Goal: Information Seeking & Learning: Compare options

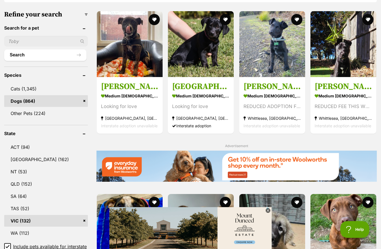
scroll to position [171, 0]
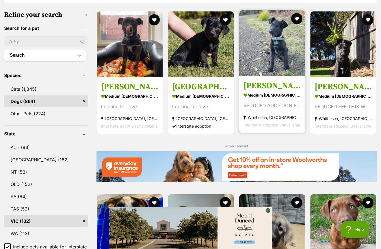
click at [272, 50] on img at bounding box center [272, 43] width 66 height 66
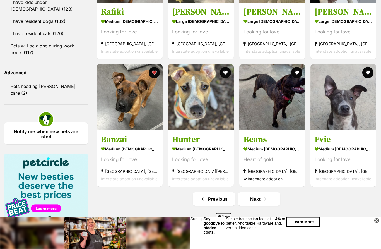
scroll to position [683, 0]
click at [261, 196] on link "Next" at bounding box center [259, 198] width 42 height 13
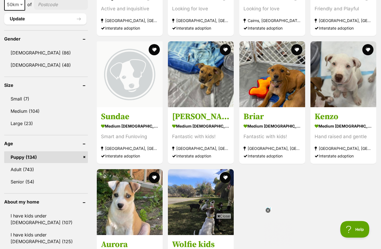
scroll to position [451, 0]
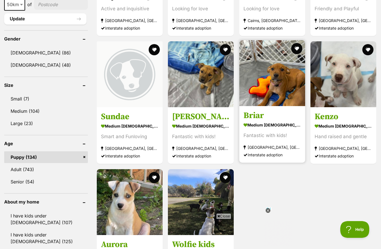
click at [276, 90] on img at bounding box center [272, 73] width 66 height 66
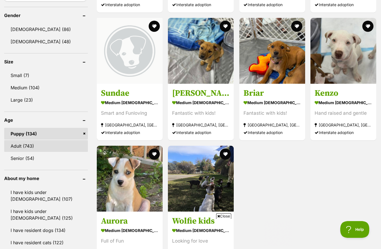
click at [19, 144] on link "Adult (743)" at bounding box center [46, 146] width 84 height 12
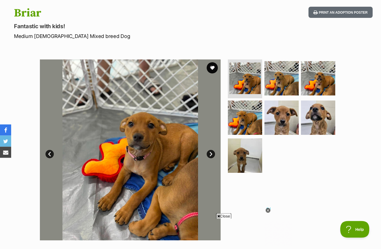
scroll to position [42, 0]
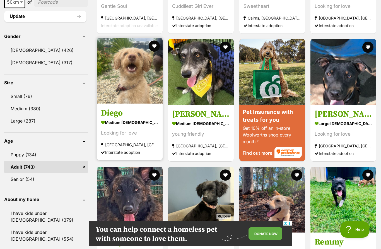
click at [123, 95] on img at bounding box center [130, 71] width 66 height 66
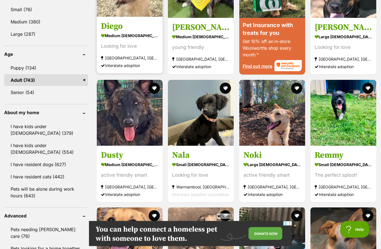
scroll to position [540, 0]
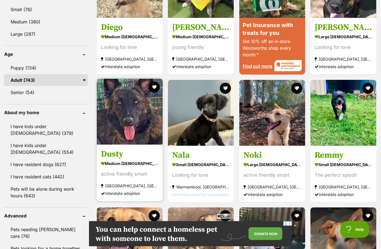
click at [119, 118] on img at bounding box center [130, 112] width 66 height 66
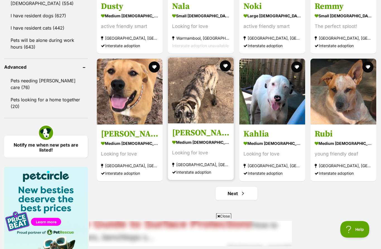
scroll to position [689, 0]
click at [204, 94] on img at bounding box center [201, 90] width 66 height 66
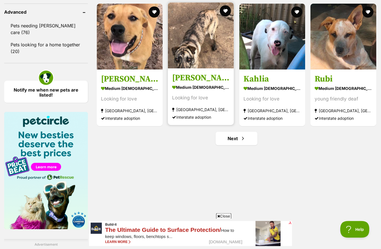
scroll to position [743, 0]
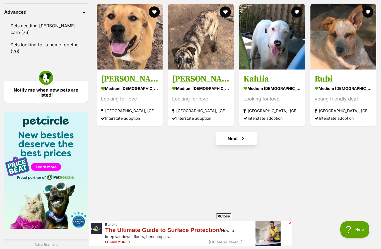
click at [237, 136] on link "Next" at bounding box center [236, 138] width 42 height 13
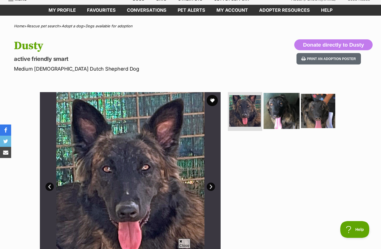
click at [276, 111] on img at bounding box center [281, 111] width 36 height 36
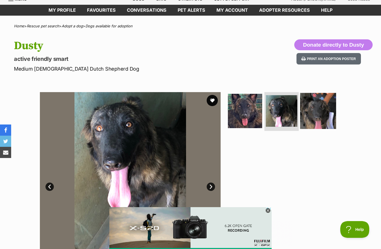
click at [323, 112] on img at bounding box center [318, 111] width 36 height 36
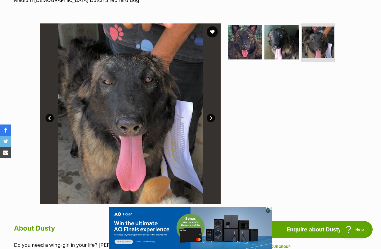
click at [210, 117] on link "Next" at bounding box center [210, 118] width 8 height 8
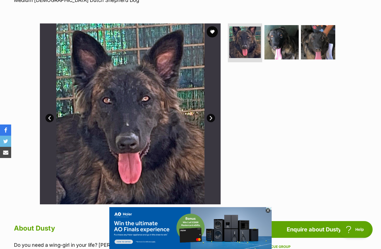
click at [210, 120] on link "Next" at bounding box center [210, 118] width 8 height 8
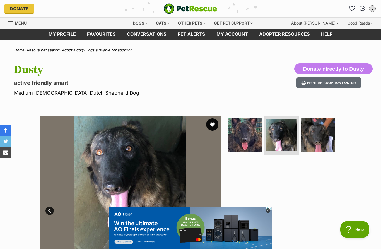
click at [211, 124] on button "favourite" at bounding box center [212, 124] width 12 height 12
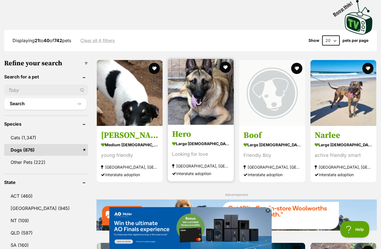
scroll to position [122, 0]
click at [193, 118] on img at bounding box center [201, 92] width 66 height 66
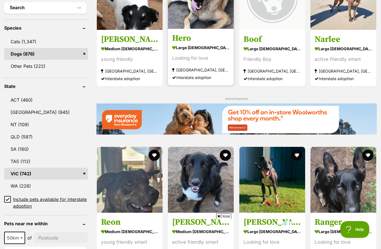
scroll to position [263, 0]
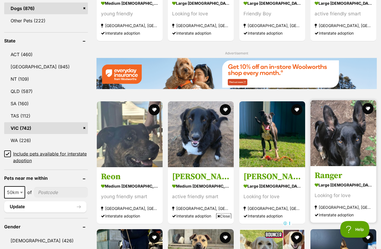
click at [355, 140] on img at bounding box center [343, 133] width 66 height 66
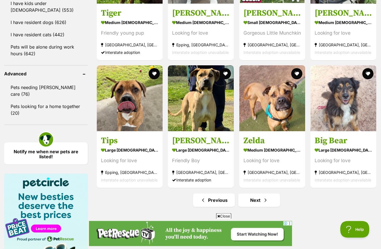
scroll to position [682, 0]
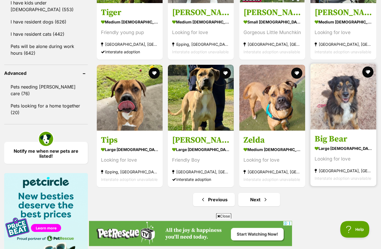
click at [343, 108] on img at bounding box center [343, 97] width 66 height 66
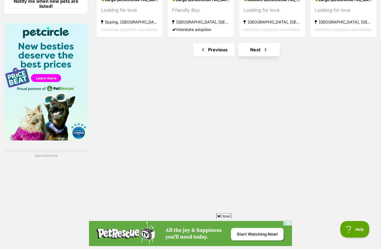
scroll to position [832, 0]
click at [263, 47] on span "Next page" at bounding box center [266, 49] width 6 height 7
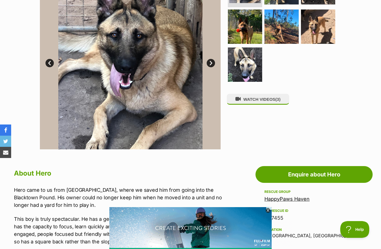
scroll to position [141, 0]
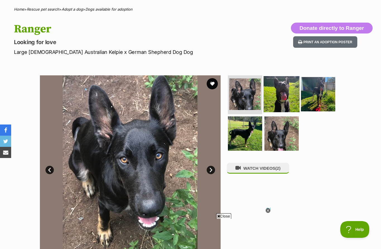
click at [287, 93] on img at bounding box center [281, 94] width 36 height 36
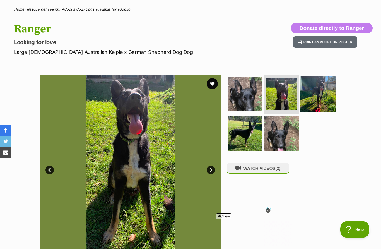
click at [319, 93] on img at bounding box center [318, 94] width 36 height 36
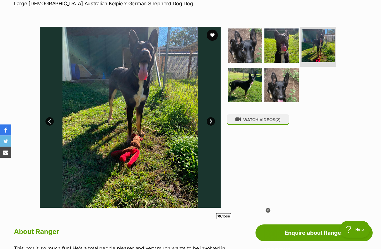
scroll to position [89, 0]
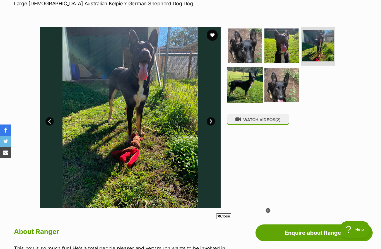
click at [240, 94] on img at bounding box center [245, 85] width 36 height 36
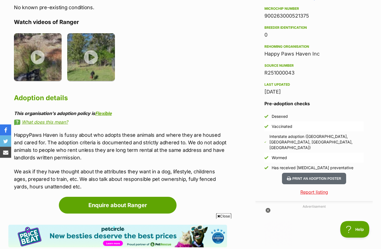
scroll to position [447, 0]
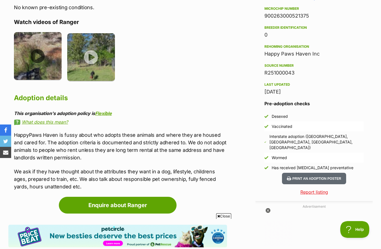
click at [37, 57] on img at bounding box center [38, 56] width 48 height 48
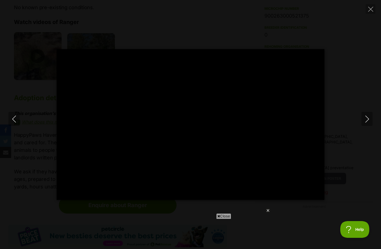
type input "100"
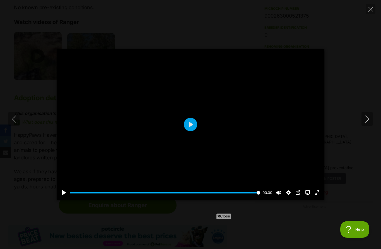
scroll to position [0, 0]
click at [365, 126] on button "Next" at bounding box center [366, 119] width 11 height 14
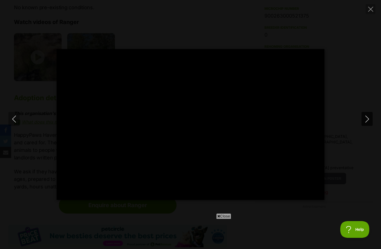
type input "100"
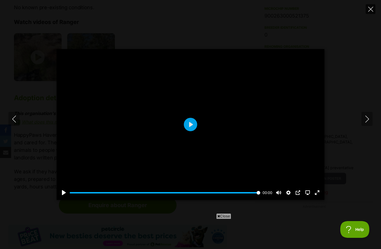
click at [366, 10] on button "Close" at bounding box center [370, 9] width 10 height 10
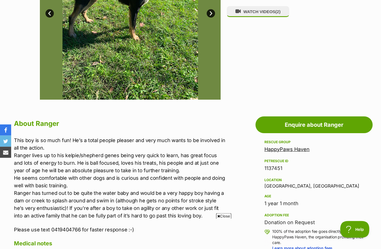
scroll to position [190, 0]
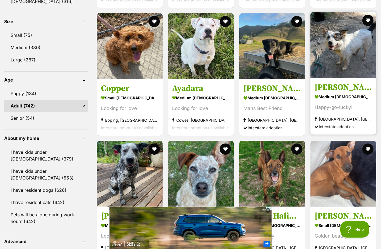
scroll to position [514, 0]
click at [353, 47] on img at bounding box center [343, 45] width 66 height 66
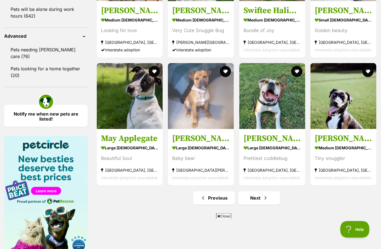
scroll to position [720, 0]
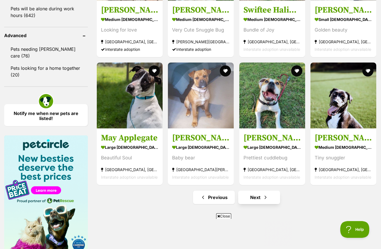
click at [269, 199] on link "Next" at bounding box center [259, 196] width 42 height 13
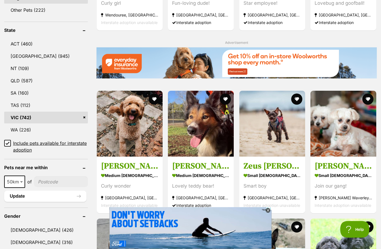
scroll to position [275, 0]
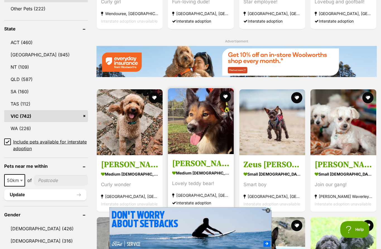
click at [206, 125] on img at bounding box center [201, 121] width 66 height 66
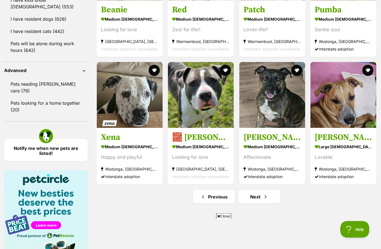
scroll to position [685, 0]
click at [271, 196] on link "Next" at bounding box center [259, 196] width 42 height 13
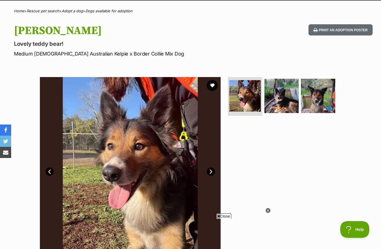
scroll to position [22, 0]
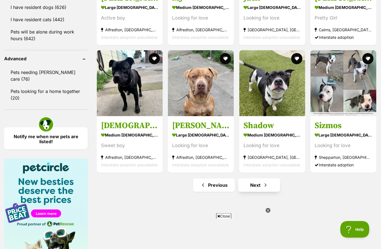
scroll to position [697, 0]
click at [261, 188] on link "Next" at bounding box center [259, 184] width 42 height 13
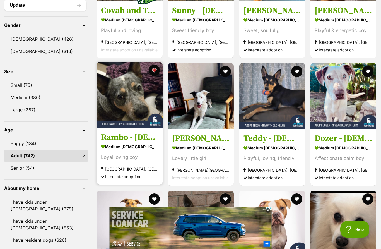
scroll to position [465, 0]
click at [121, 95] on img at bounding box center [130, 95] width 66 height 66
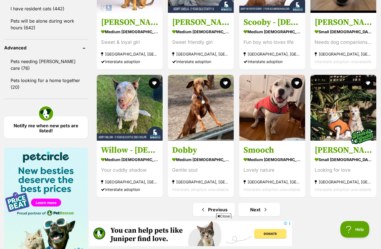
scroll to position [708, 0]
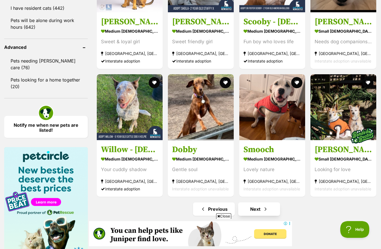
click at [269, 206] on link "Next" at bounding box center [259, 208] width 42 height 13
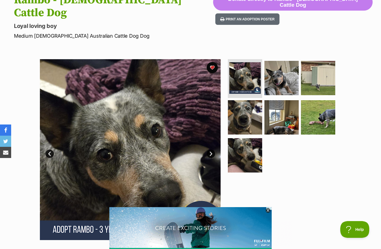
scroll to position [66, 0]
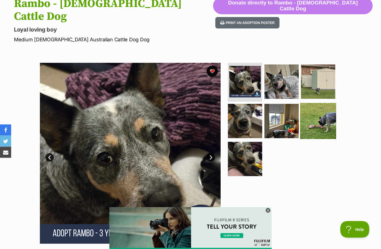
click at [310, 111] on img at bounding box center [318, 121] width 36 height 36
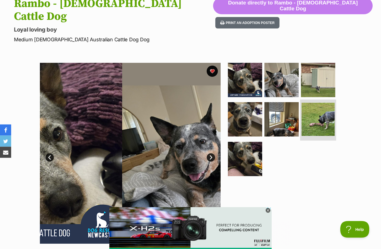
scroll to position [66, 0]
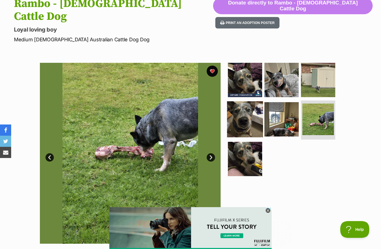
click at [239, 109] on img at bounding box center [245, 119] width 36 height 36
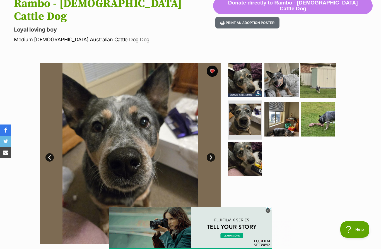
click at [319, 70] on img at bounding box center [318, 80] width 36 height 36
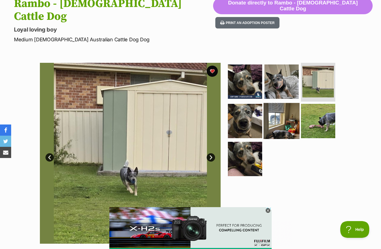
click at [280, 110] on img at bounding box center [281, 121] width 36 height 36
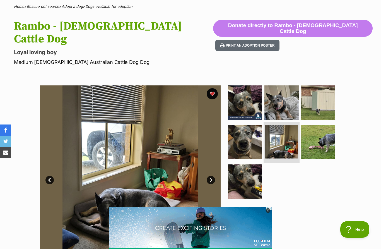
scroll to position [0, 0]
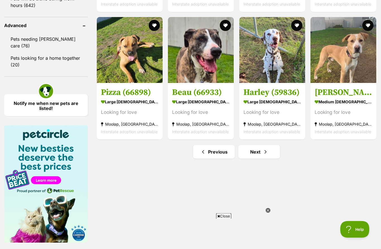
scroll to position [730, 0]
click at [263, 149] on span "Next page" at bounding box center [266, 151] width 6 height 7
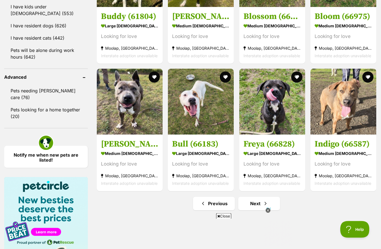
scroll to position [679, 0]
click at [274, 202] on link "Next" at bounding box center [259, 202] width 42 height 13
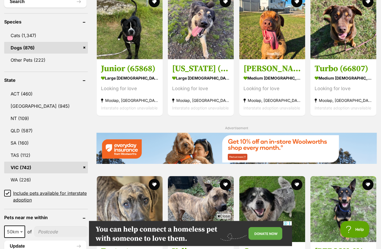
scroll to position [224, 0]
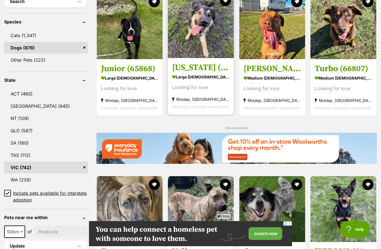
click at [201, 33] on img at bounding box center [201, 25] width 66 height 66
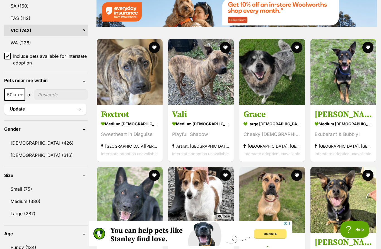
scroll to position [0, 0]
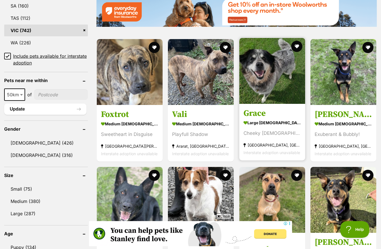
click at [266, 89] on img at bounding box center [272, 71] width 66 height 66
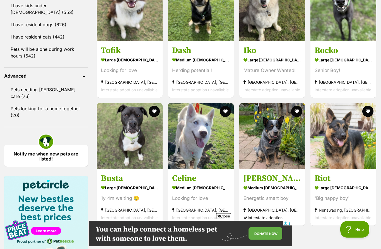
scroll to position [680, 0]
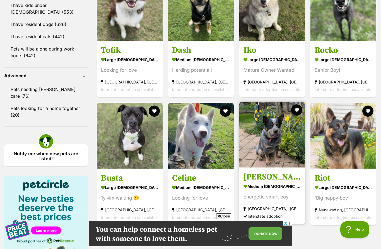
click at [277, 140] on img at bounding box center [272, 134] width 66 height 66
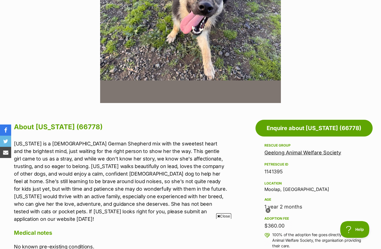
scroll to position [186, 0]
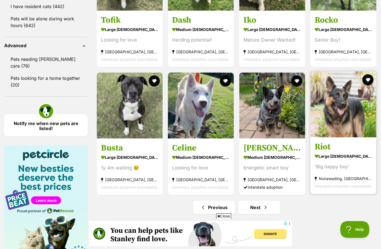
click at [353, 116] on img at bounding box center [343, 104] width 66 height 66
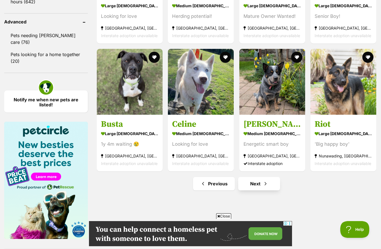
click at [253, 185] on link "Next" at bounding box center [259, 183] width 42 height 13
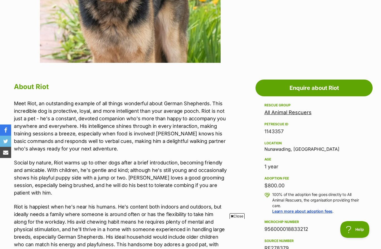
scroll to position [230, 0]
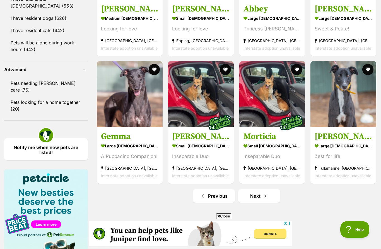
scroll to position [687, 0]
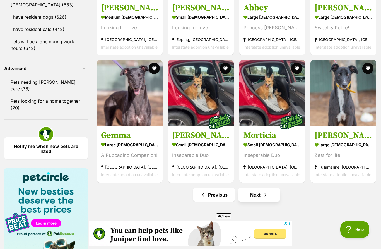
click at [261, 194] on link "Next" at bounding box center [259, 194] width 42 height 13
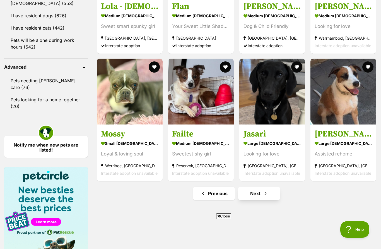
scroll to position [689, 0]
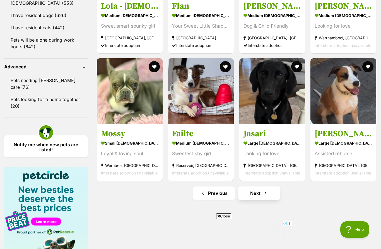
click at [266, 199] on link "Next" at bounding box center [259, 192] width 42 height 13
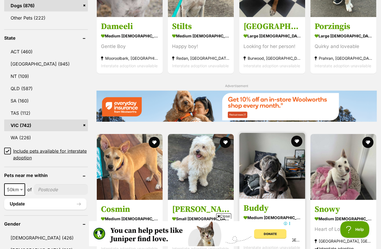
scroll to position [284, 0]
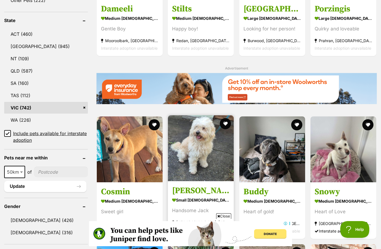
click at [205, 159] on img at bounding box center [201, 148] width 66 height 66
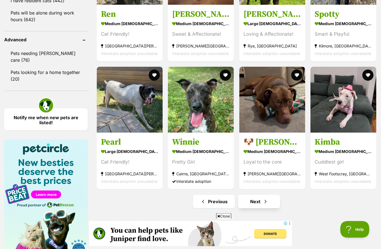
scroll to position [716, 0]
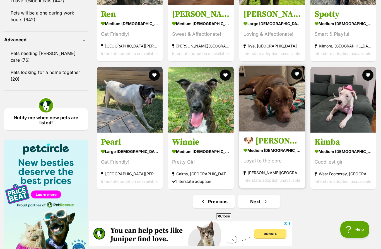
click at [285, 112] on img at bounding box center [272, 98] width 66 height 66
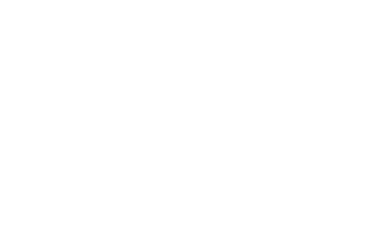
scroll to position [739, 0]
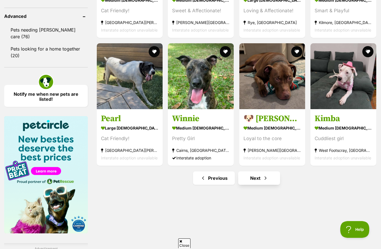
click at [264, 177] on span "Next page" at bounding box center [266, 177] width 6 height 7
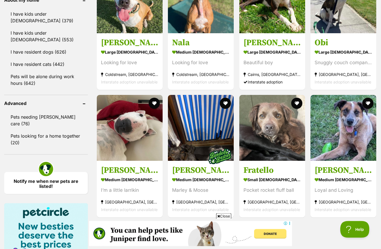
scroll to position [684, 0]
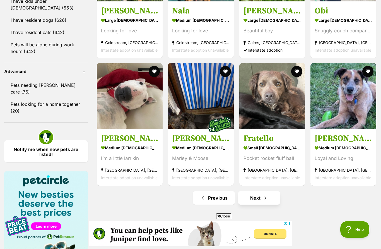
click at [267, 203] on link "Next" at bounding box center [259, 197] width 42 height 13
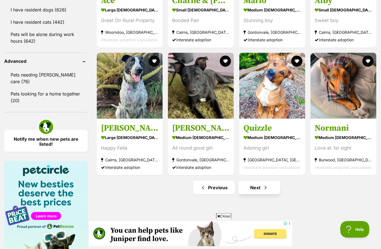
scroll to position [694, 0]
click at [264, 190] on span "Next page" at bounding box center [266, 187] width 6 height 7
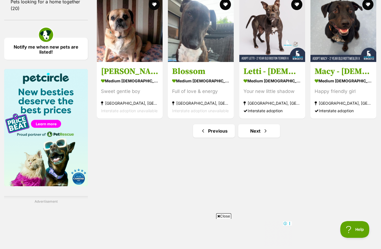
scroll to position [789, 0]
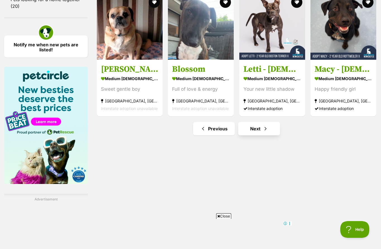
click at [257, 130] on link "Next" at bounding box center [259, 128] width 42 height 13
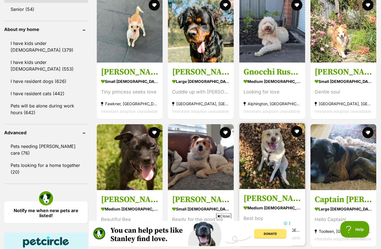
scroll to position [690, 0]
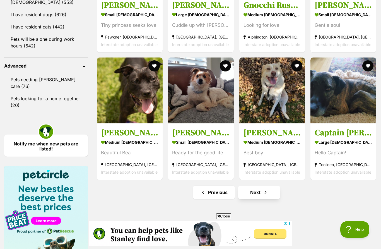
click at [257, 189] on link "Next" at bounding box center [259, 191] width 42 height 13
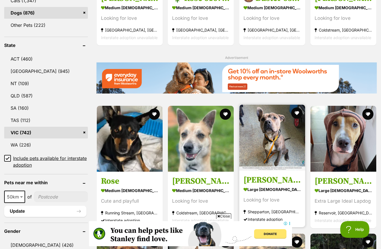
scroll to position [255, 0]
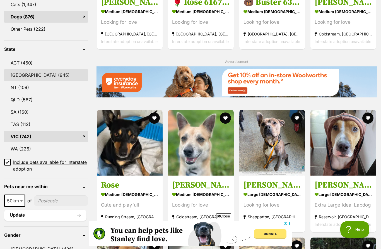
click at [18, 76] on link "NSW (945)" at bounding box center [46, 75] width 84 height 12
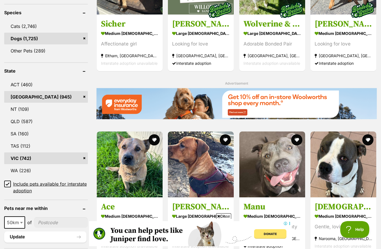
click at [86, 156] on link "VIC (742)" at bounding box center [46, 158] width 84 height 12
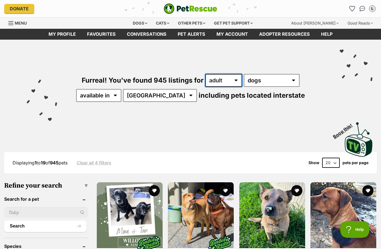
click at [228, 77] on select "any age puppy adult senior" at bounding box center [223, 80] width 37 height 13
select select "puppy"
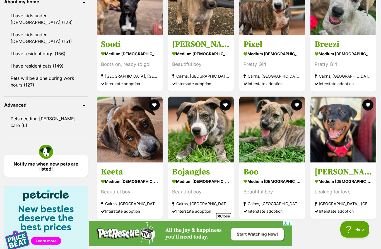
scroll to position [697, 0]
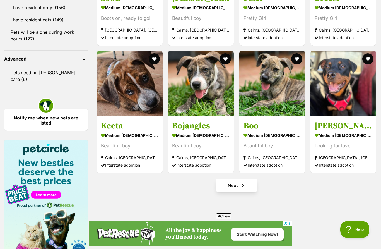
click at [248, 187] on link "Next" at bounding box center [236, 184] width 42 height 13
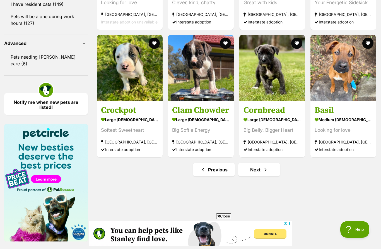
scroll to position [714, 0]
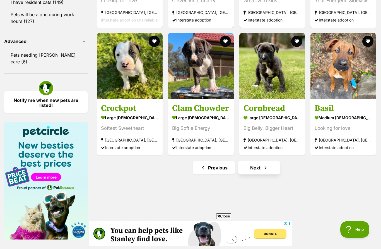
click at [258, 171] on link "Next" at bounding box center [259, 167] width 42 height 13
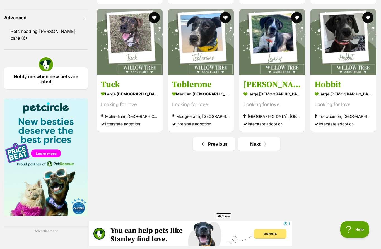
scroll to position [739, 0]
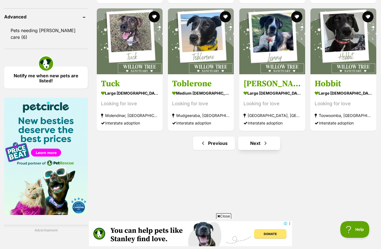
click at [256, 142] on link "Next" at bounding box center [259, 142] width 42 height 13
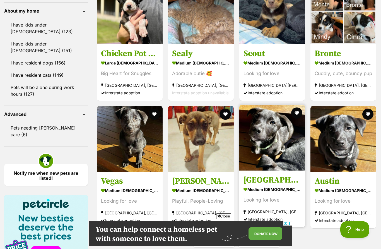
scroll to position [666, 0]
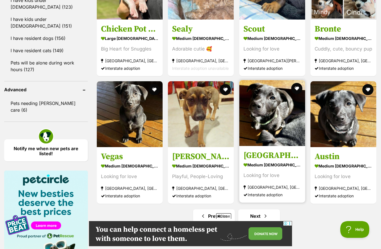
click at [260, 126] on img at bounding box center [272, 113] width 66 height 66
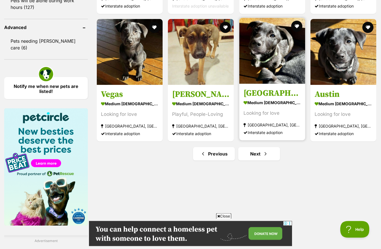
scroll to position [728, 0]
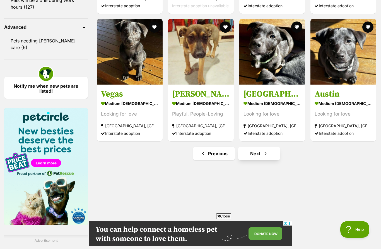
click at [260, 155] on link "Next" at bounding box center [259, 153] width 42 height 13
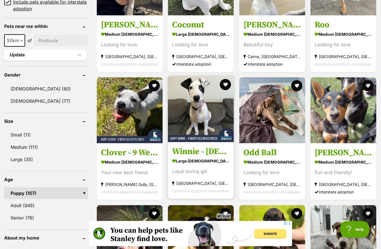
scroll to position [415, 0]
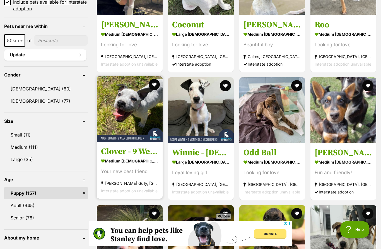
click at [143, 108] on img at bounding box center [130, 109] width 66 height 66
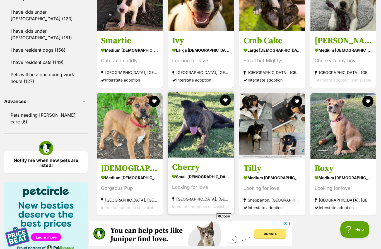
scroll to position [0, 0]
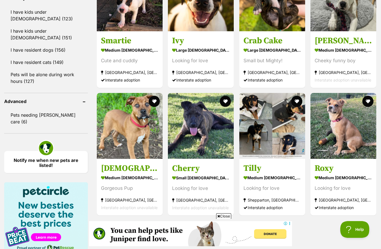
click at [251, 226] on link "Next" at bounding box center [259, 227] width 42 height 13
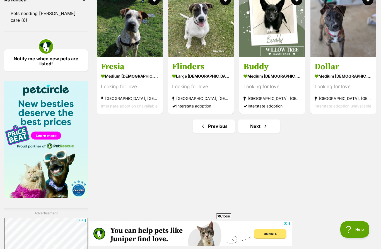
scroll to position [757, 0]
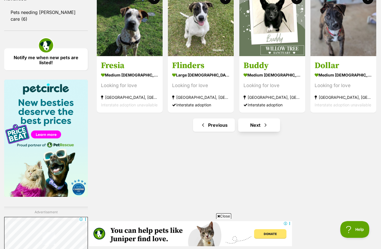
click at [261, 119] on link "Next" at bounding box center [259, 124] width 42 height 13
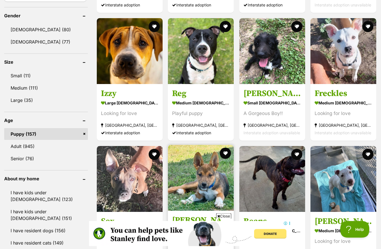
scroll to position [474, 0]
click at [183, 184] on img at bounding box center [201, 178] width 66 height 66
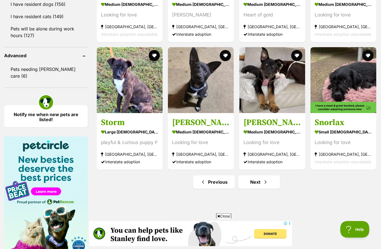
scroll to position [706, 0]
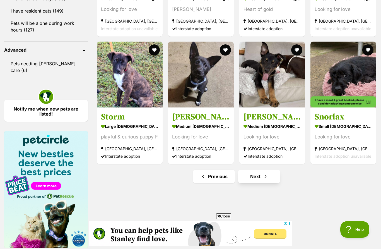
click at [253, 180] on link "Next" at bounding box center [259, 175] width 42 height 13
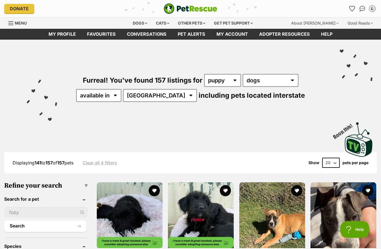
click at [356, 103] on div "Furreal! You've found 157 listings for any age puppy adult senior any type of p…" at bounding box center [190, 78] width 364 height 77
